Goal: Information Seeking & Learning: Learn about a topic

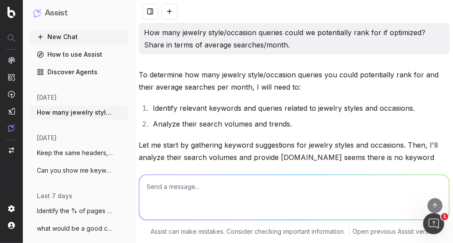
scroll to position [991, 0]
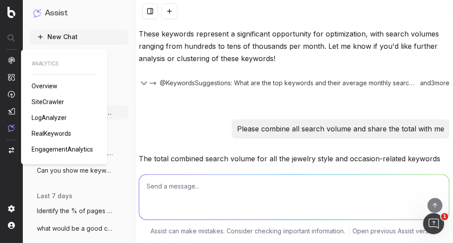
click at [47, 130] on span "RealKeywords" at bounding box center [52, 133] width 40 height 7
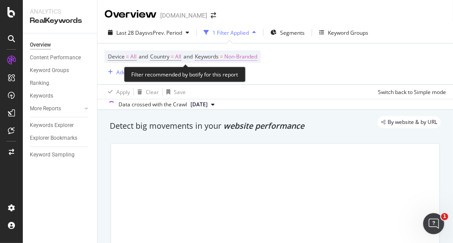
click at [249, 54] on span "Non-Branded" at bounding box center [240, 57] width 33 height 12
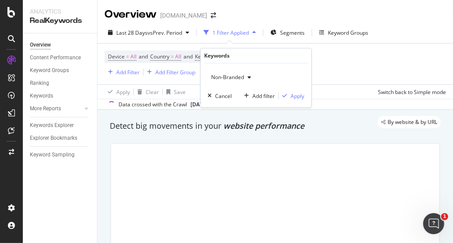
click at [247, 59] on div "Keywords" at bounding box center [256, 55] width 104 height 15
click at [228, 78] on span "Non-Branded" at bounding box center [226, 76] width 36 height 7
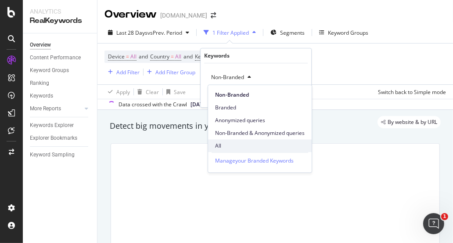
click at [240, 149] on span "All" at bounding box center [260, 146] width 90 height 8
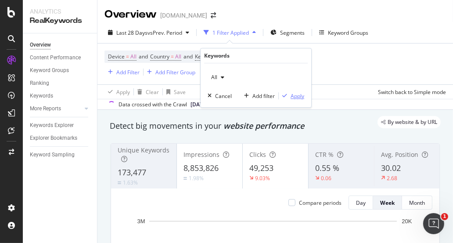
click at [303, 97] on div "Apply" at bounding box center [298, 95] width 14 height 7
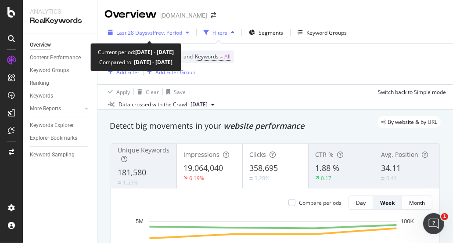
click at [174, 33] on span "vs Prev. Period" at bounding box center [165, 32] width 35 height 7
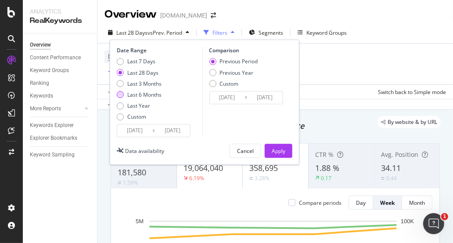
click at [122, 97] on div "Last 6 Months" at bounding box center [120, 94] width 7 height 7
type input "2024/08/13"
type input "2025/02/10"
type input "2025/02/11"
click at [272, 151] on div "Apply" at bounding box center [279, 150] width 14 height 7
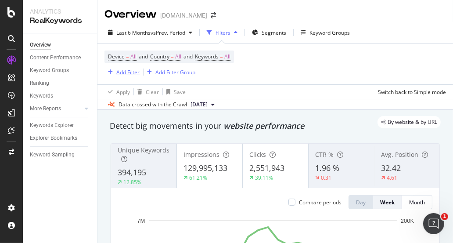
click at [121, 73] on div "Add Filter" at bounding box center [127, 72] width 23 height 7
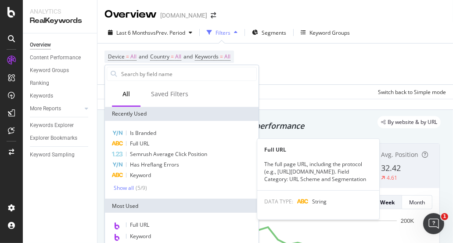
click at [151, 148] on div "Full URL" at bounding box center [182, 143] width 150 height 11
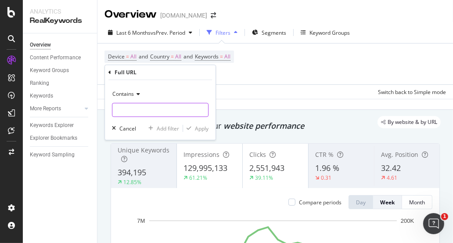
click at [159, 105] on input "text" at bounding box center [160, 110] width 96 height 14
type input "-in-"
click at [201, 126] on div "Apply" at bounding box center [202, 128] width 14 height 7
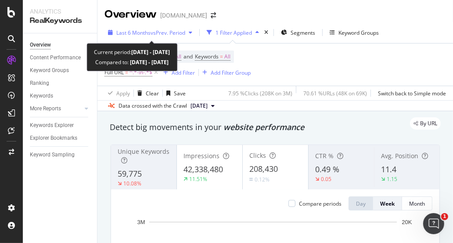
click at [190, 30] on div "button" at bounding box center [190, 32] width 11 height 5
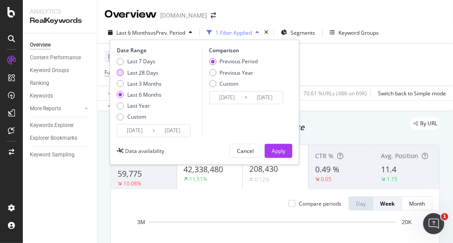
click at [125, 69] on div "Last 28 Days" at bounding box center [139, 72] width 45 height 7
type input "2025/07/14"
type input "2025/06/16"
type input "2025/07/13"
click at [276, 152] on div "Apply" at bounding box center [279, 150] width 14 height 7
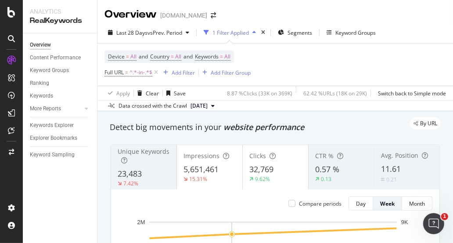
click at [309, 71] on div "Device = All and Country = All and Keywords = All Full URL = ^.*-in-.*$ Add Fil…" at bounding box center [276, 64] width 342 height 42
